Goal: Task Accomplishment & Management: Use online tool/utility

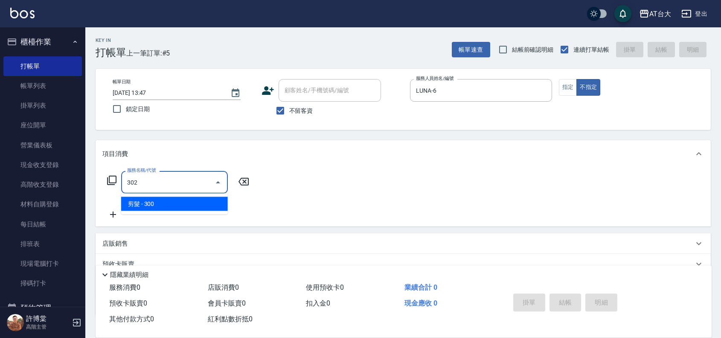
type input "剪髮(302)"
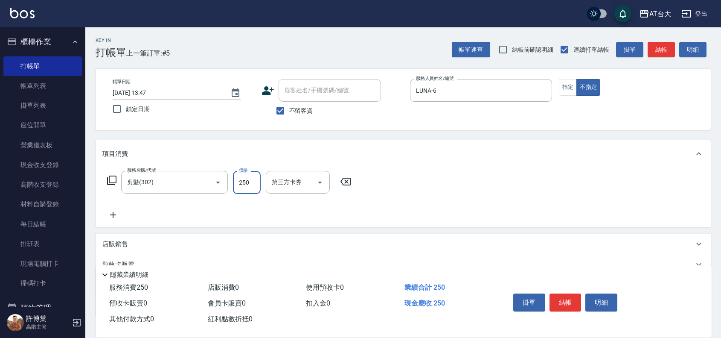
type input "250"
click at [562, 307] on button "結帳" at bounding box center [566, 302] width 32 height 18
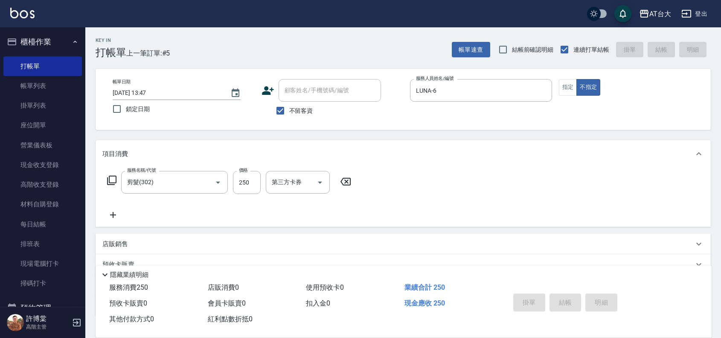
type input "[DATE] 14:44"
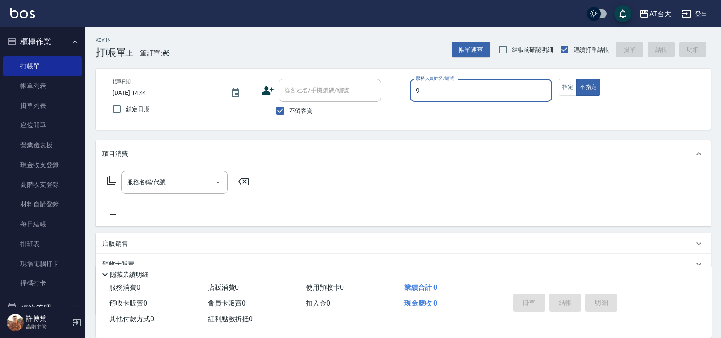
type input "Winni-9"
type button "false"
click at [572, 90] on button "指定" at bounding box center [568, 87] width 18 height 17
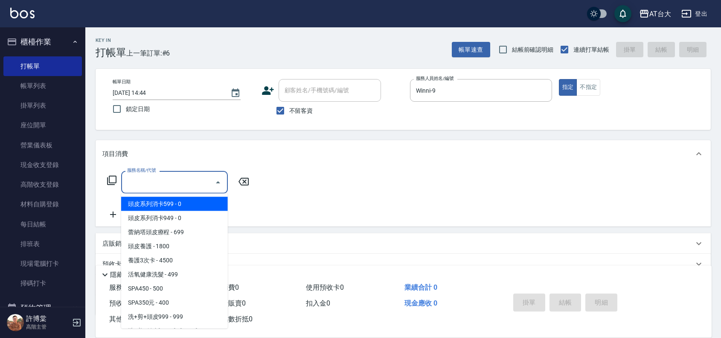
click at [152, 183] on input "服務名稱/代號" at bounding box center [168, 182] width 86 height 15
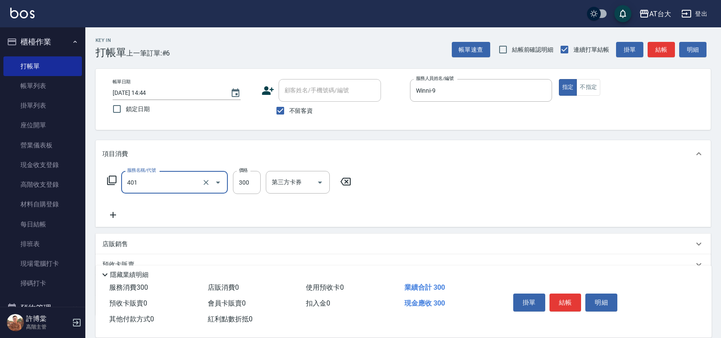
type input "自備護髮(401)"
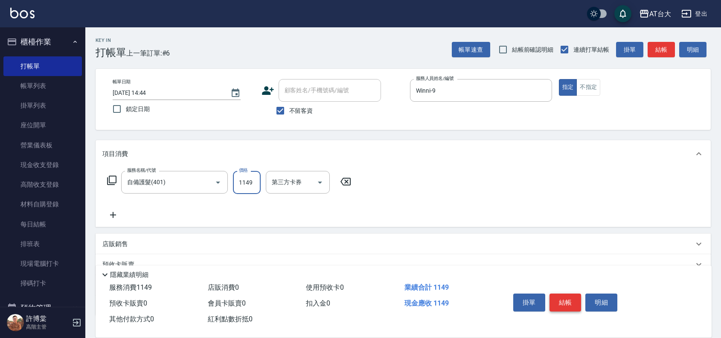
type input "1149"
click at [566, 300] on button "結帳" at bounding box center [566, 302] width 32 height 18
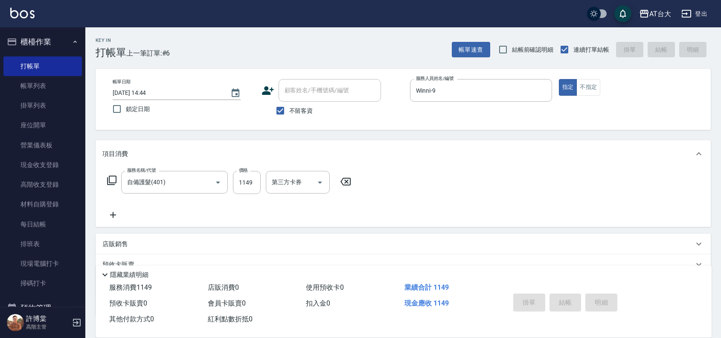
type input "[DATE] 15:12"
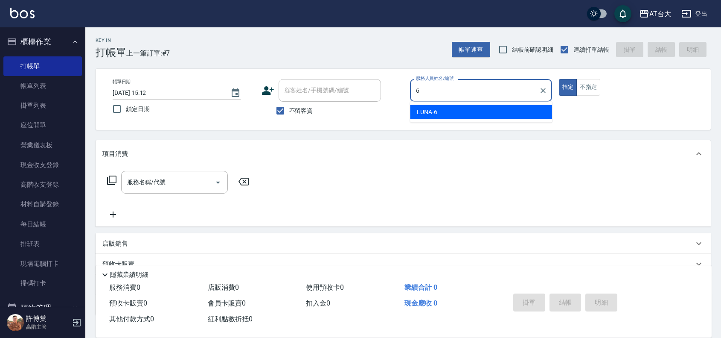
type input "LUNA-6"
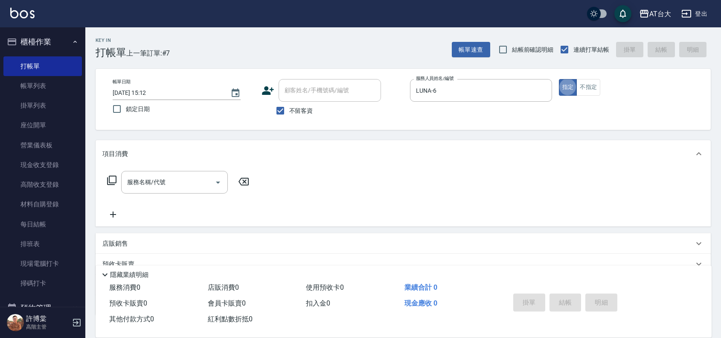
type button "true"
click at [591, 87] on button "不指定" at bounding box center [589, 87] width 24 height 17
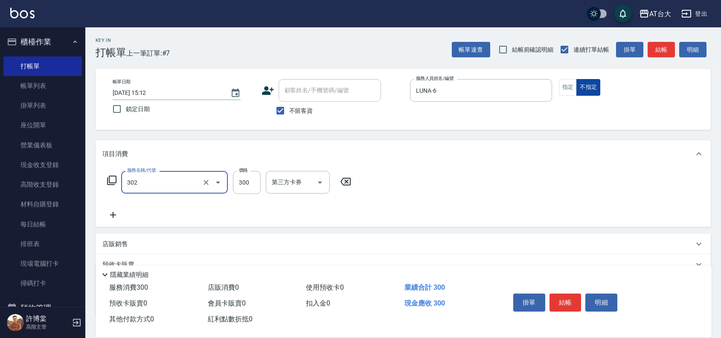
type input "剪髮(302)"
type input "450"
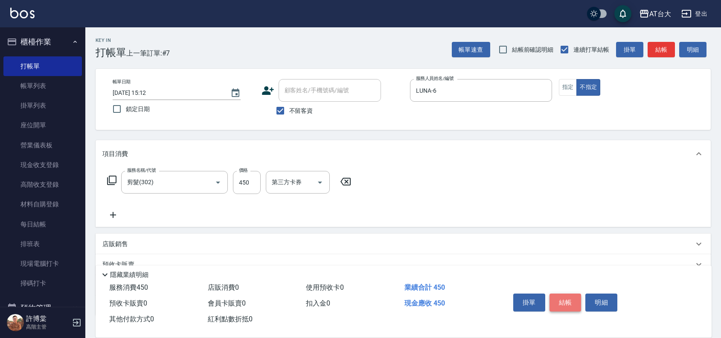
click at [560, 307] on button "結帳" at bounding box center [566, 302] width 32 height 18
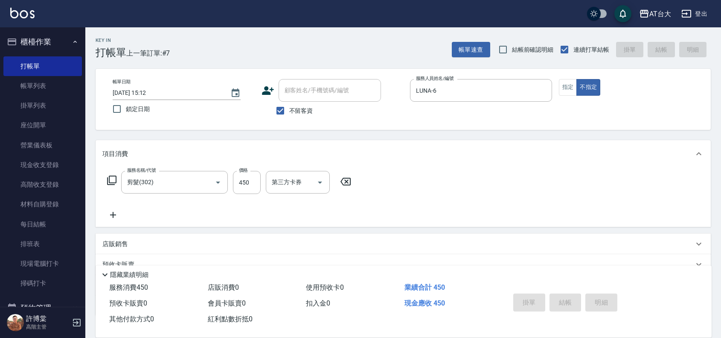
type input "[DATE] 15:17"
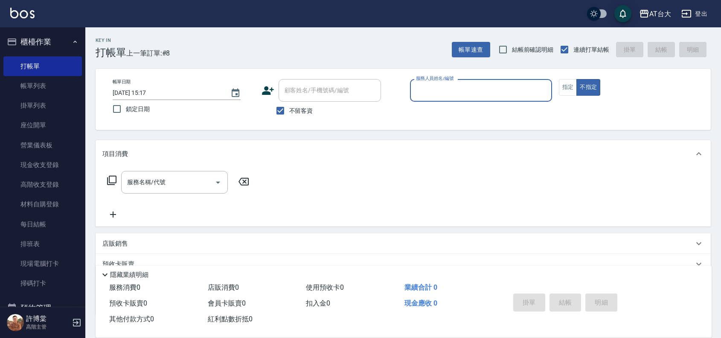
click at [440, 90] on input "服務人員姓名/編號" at bounding box center [481, 90] width 134 height 15
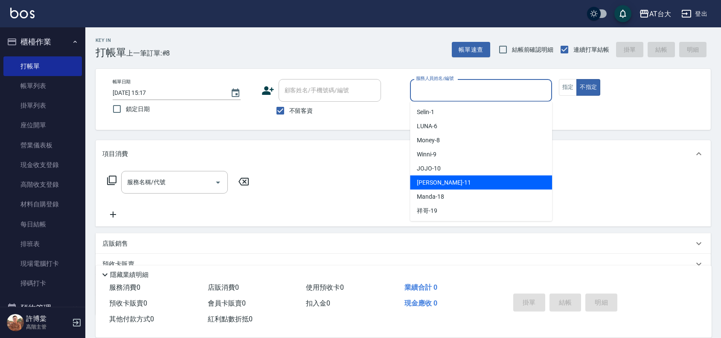
click at [455, 179] on div "[PERSON_NAME] -11" at bounding box center [481, 182] width 142 height 14
type input "[PERSON_NAME]-11"
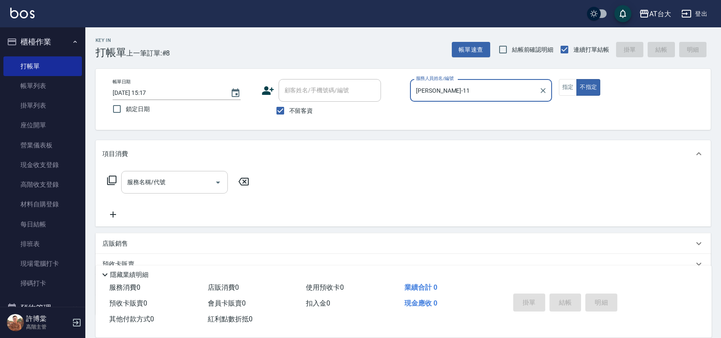
click at [176, 188] on input "服務名稱/代號" at bounding box center [168, 182] width 86 height 15
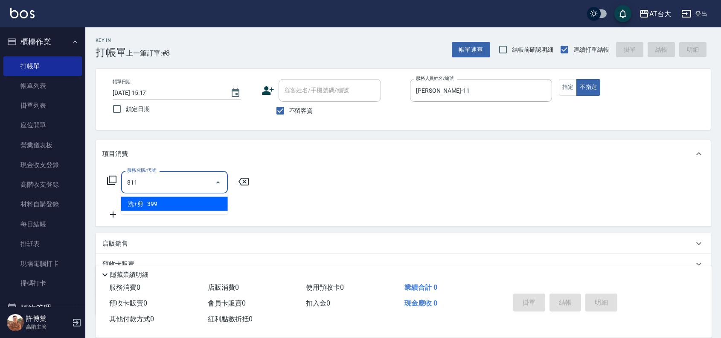
type input "洗+剪(811)"
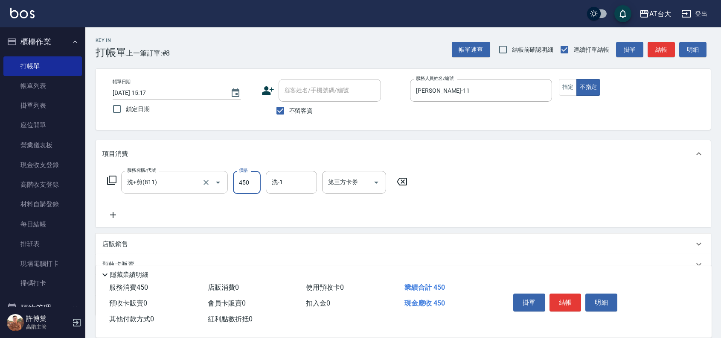
type input "450"
click at [561, 300] on button "結帳" at bounding box center [566, 302] width 32 height 18
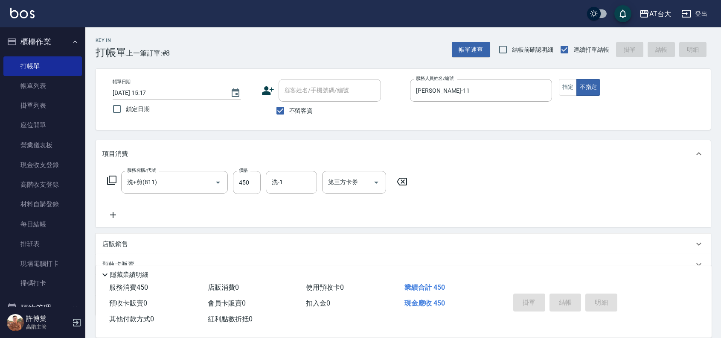
type input "[DATE] 15:27"
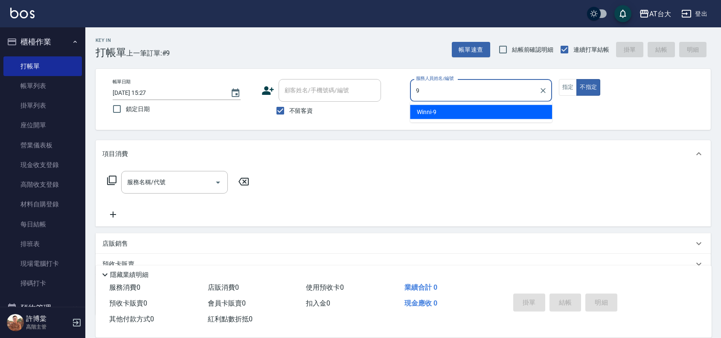
type input "Winni-9"
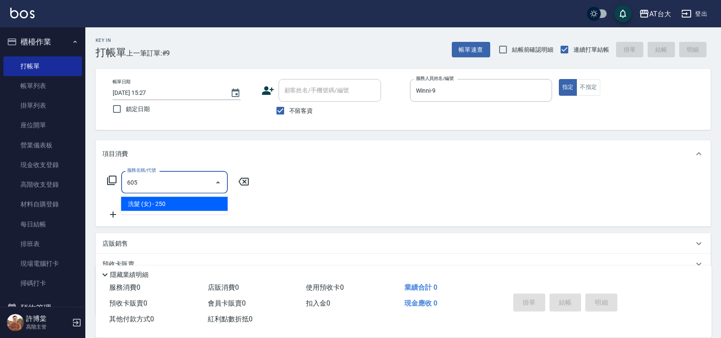
type input "洗髮 (女)(605)"
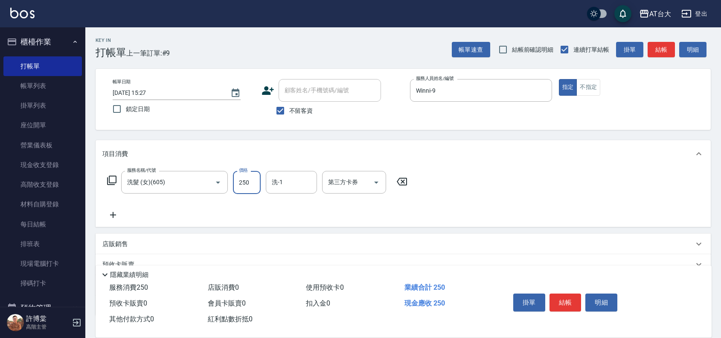
click at [653, 230] on div "項目消費 服務名稱/代號 洗髮 (女)(605) 服務名稱/代號 價格 250 價格 洗-1 洗-1 第三方卡券 第三方卡券 店販銷售 服務人員姓名/編號 服…" at bounding box center [403, 227] width 615 height 175
click at [574, 297] on button "結帳" at bounding box center [566, 302] width 32 height 18
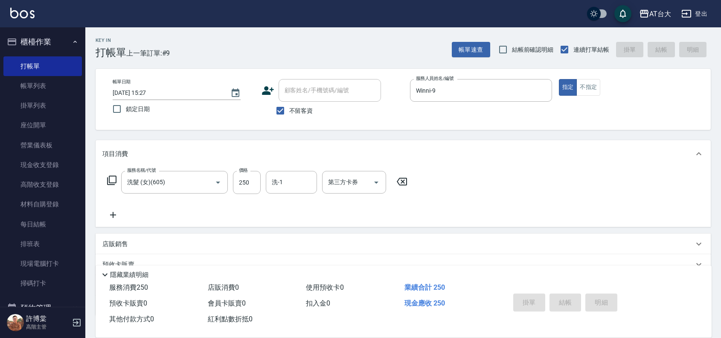
type input "[DATE] 15:48"
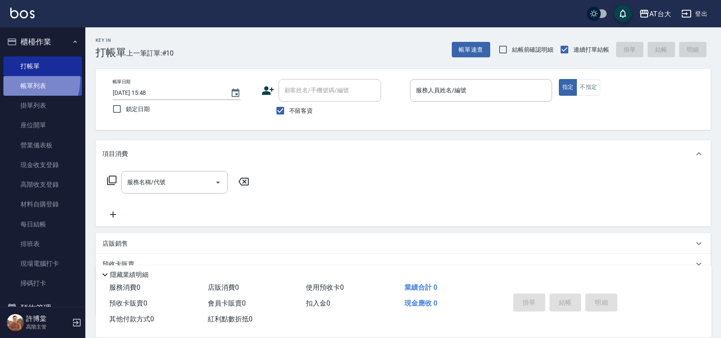
click at [20, 79] on link "帳單列表" at bounding box center [42, 86] width 79 height 20
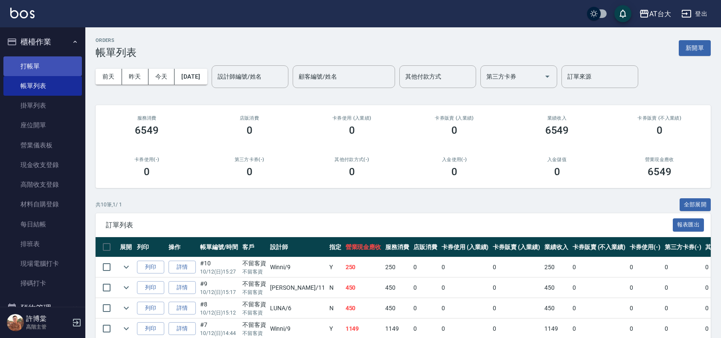
click at [28, 71] on link "打帳單" at bounding box center [42, 66] width 79 height 20
